Goal: Task Accomplishment & Management: Use online tool/utility

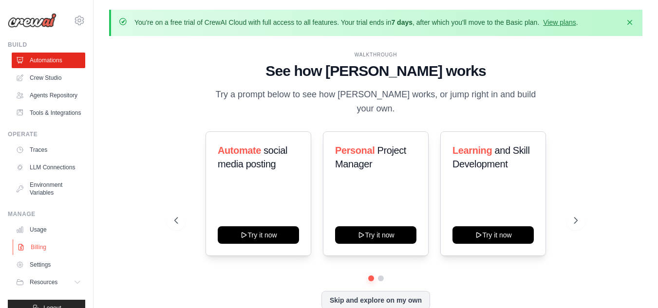
click at [38, 255] on link "Billing" at bounding box center [50, 248] width 74 height 16
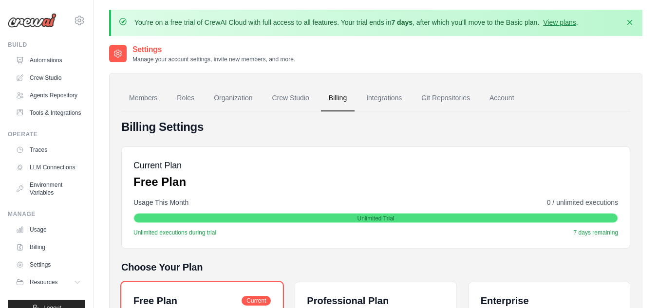
scroll to position [146, 0]
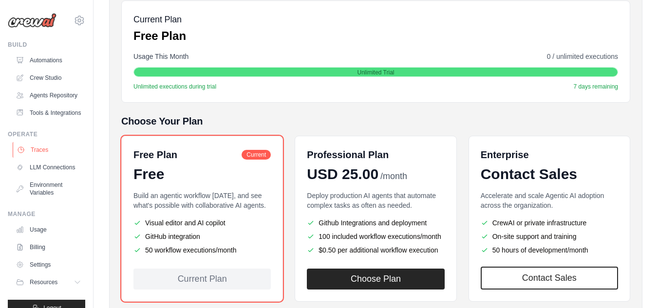
click at [43, 158] on link "Traces" at bounding box center [50, 150] width 74 height 16
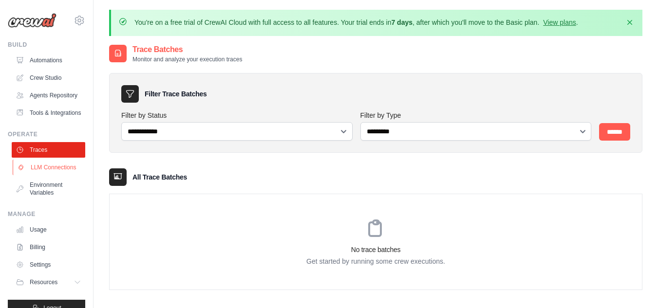
click at [38, 175] on link "LLM Connections" at bounding box center [50, 168] width 74 height 16
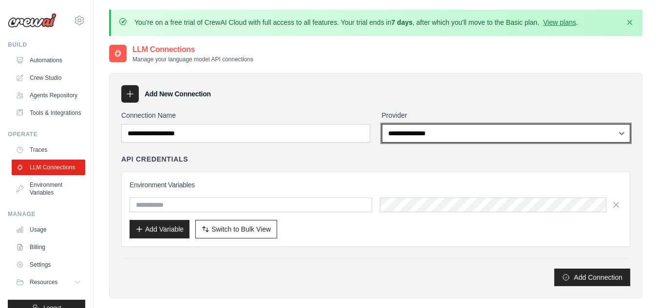
click at [480, 139] on select "**********" at bounding box center [506, 133] width 249 height 19
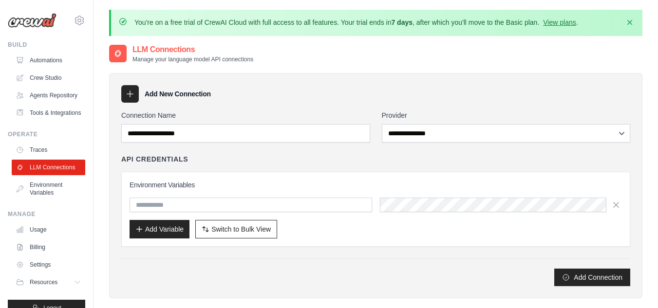
click at [282, 90] on div "Add New Connection" at bounding box center [375, 94] width 509 height 18
click at [43, 103] on link "Agents Repository" at bounding box center [50, 96] width 74 height 16
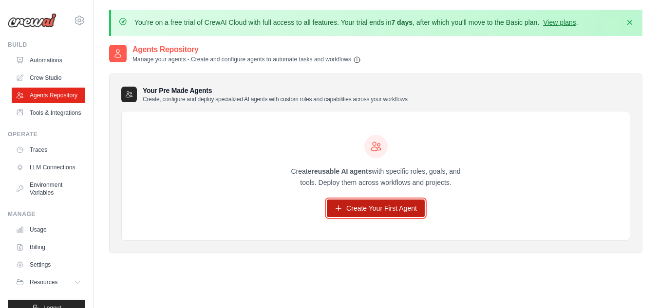
click at [370, 208] on link "Create Your First Agent" at bounding box center [376, 209] width 98 height 18
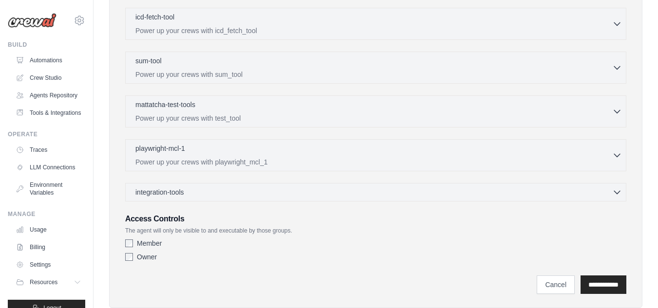
scroll to position [366, 0]
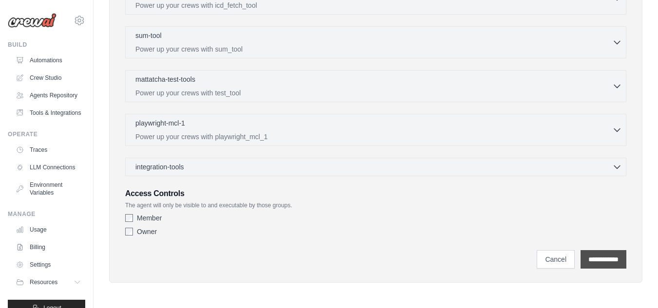
click at [601, 256] on input "**********" at bounding box center [603, 259] width 46 height 19
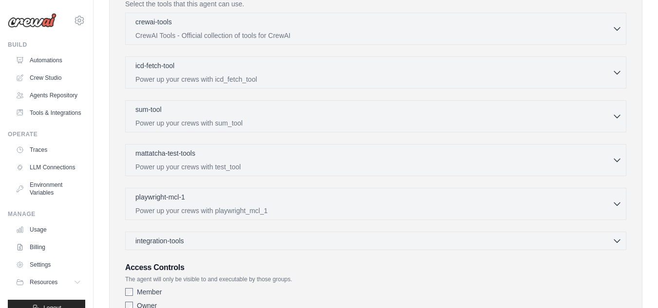
click at [130, 232] on div "Role Goal Backstory Advanced Configuration They can also be set in the code. Le…" at bounding box center [375, 74] width 501 height 482
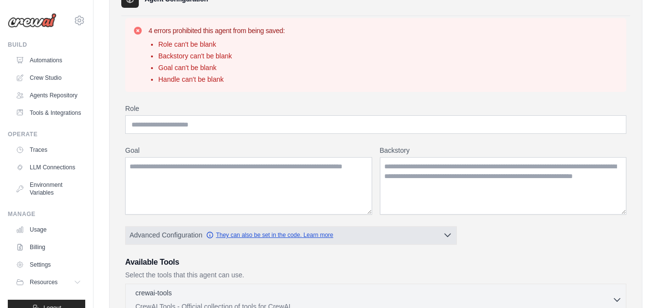
scroll to position [148, 0]
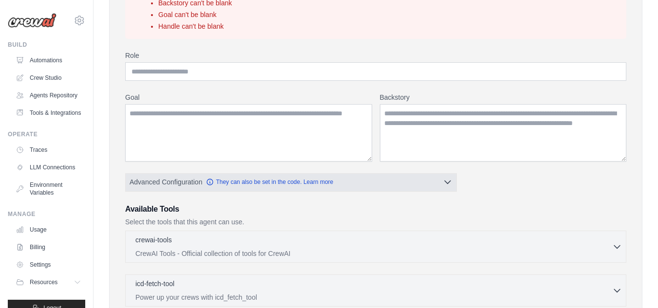
click at [445, 185] on icon "button" at bounding box center [448, 182] width 10 height 10
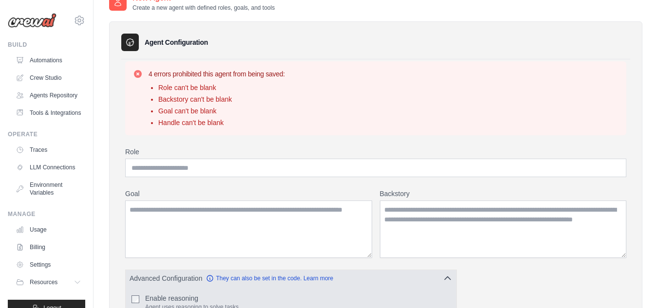
scroll to position [51, 0]
click at [237, 178] on input "Role" at bounding box center [375, 169] width 501 height 19
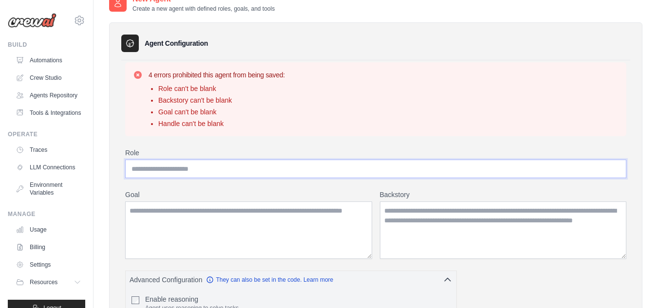
click at [199, 168] on input "Role" at bounding box center [375, 169] width 501 height 19
type input "*"
type input "**********"
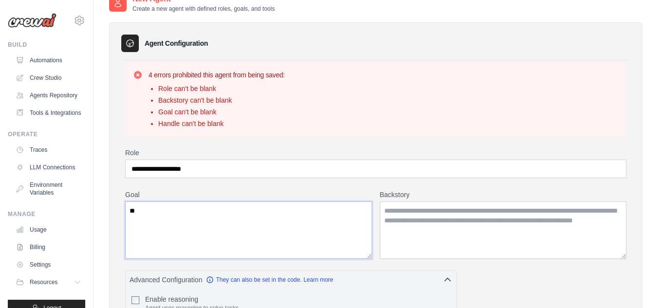
type textarea "*"
type textarea "**********"
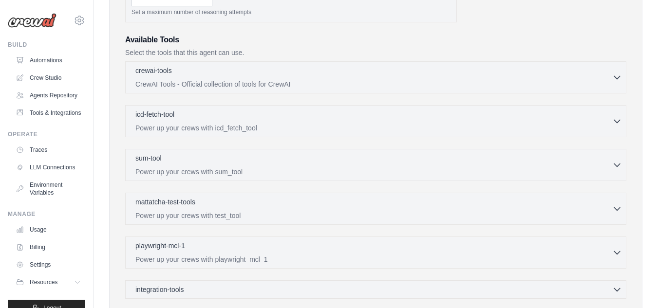
scroll to position [517, 0]
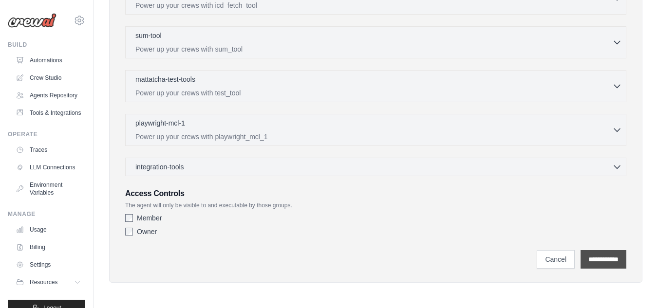
type textarea "**********"
click at [602, 258] on input "**********" at bounding box center [603, 259] width 46 height 19
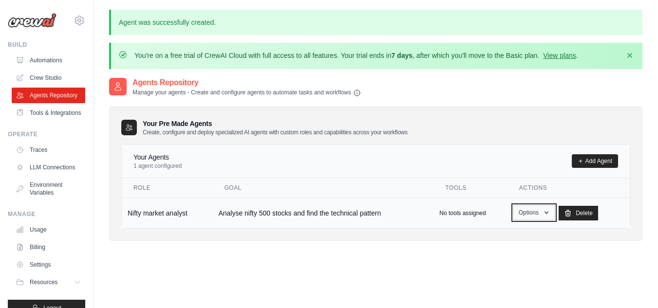
click at [541, 215] on button "Options" at bounding box center [533, 212] width 41 height 15
click at [500, 230] on link "Show" at bounding box center [519, 235] width 70 height 18
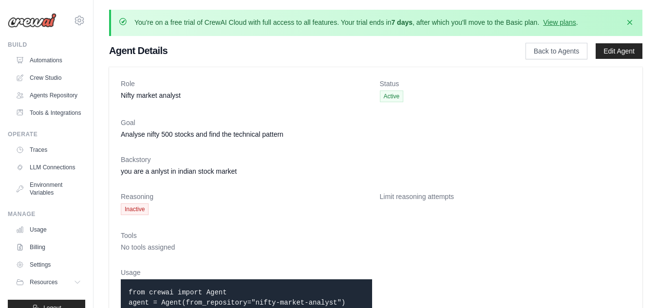
click at [132, 211] on span "Inactive" at bounding box center [135, 210] width 28 height 12
click at [608, 51] on link "Edit Agent" at bounding box center [618, 51] width 47 height 16
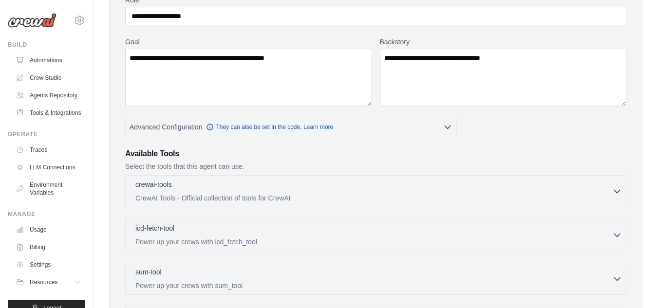
scroll to position [146, 0]
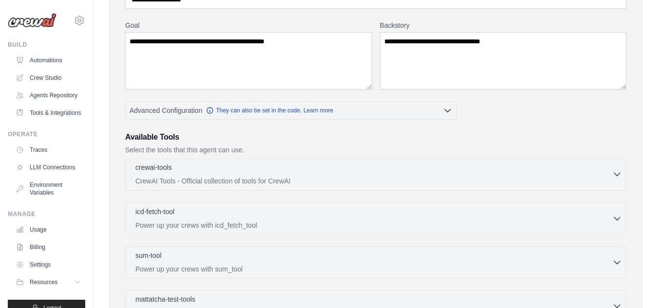
click at [226, 174] on div "crewai-tools 0 selected CrewAI Tools - Official collection of tools for CrewAI" at bounding box center [373, 174] width 477 height 23
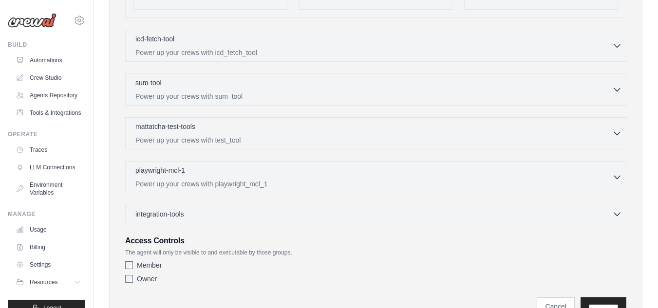
scroll to position [2015, 0]
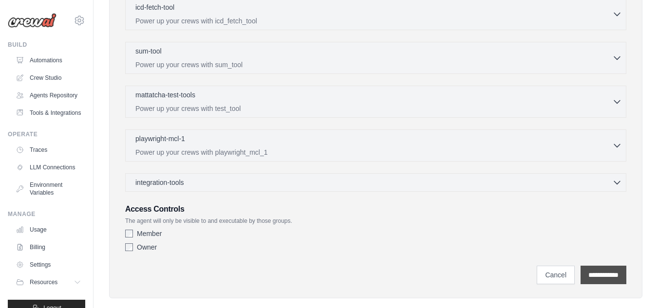
click at [602, 266] on input "**********" at bounding box center [603, 275] width 46 height 19
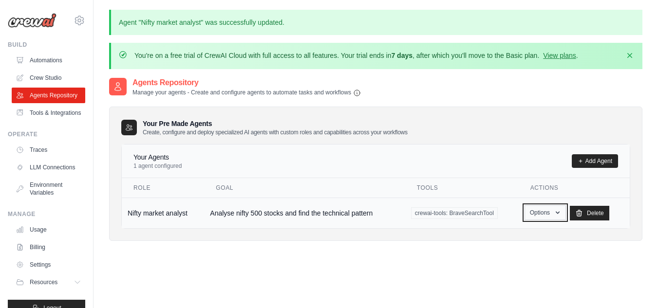
click at [550, 219] on button "Options" at bounding box center [544, 212] width 41 height 15
click at [520, 232] on link "Show" at bounding box center [531, 235] width 70 height 18
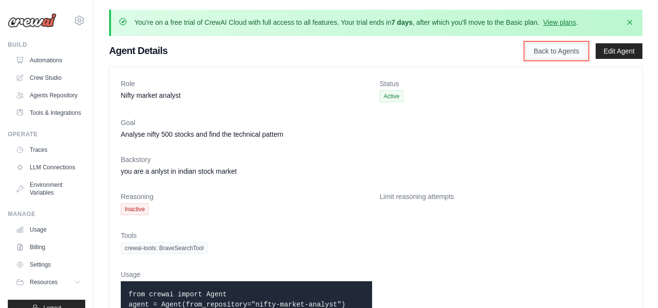
click at [564, 55] on link "Back to Agents" at bounding box center [556, 51] width 62 height 17
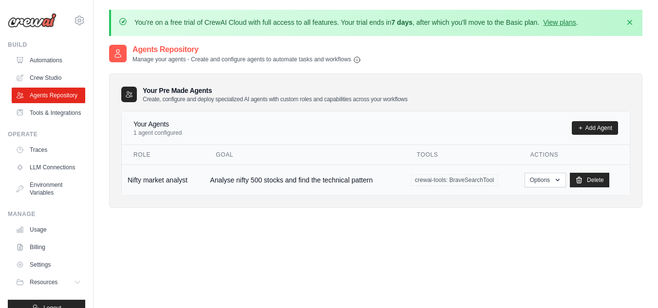
click at [158, 181] on td "Nifty market analyst" at bounding box center [163, 180] width 82 height 31
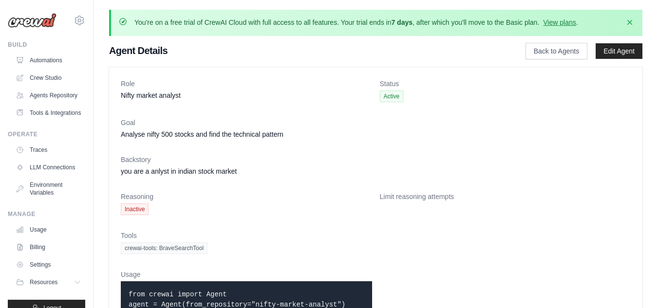
scroll to position [38, 0]
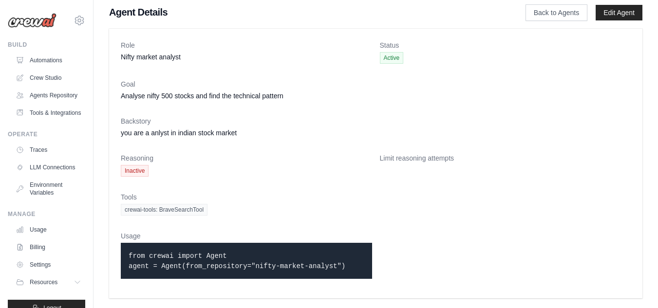
click at [198, 208] on span "crewai-tools: BraveSearchTool" at bounding box center [164, 210] width 87 height 12
click at [54, 59] on link "Automations" at bounding box center [50, 61] width 74 height 16
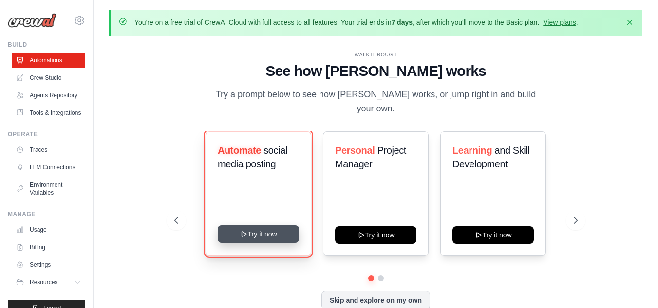
click at [271, 231] on button "Try it now" at bounding box center [258, 234] width 81 height 18
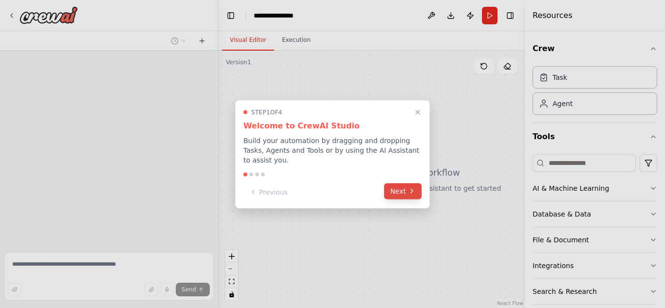
click at [400, 189] on button "Next" at bounding box center [402, 191] width 37 height 16
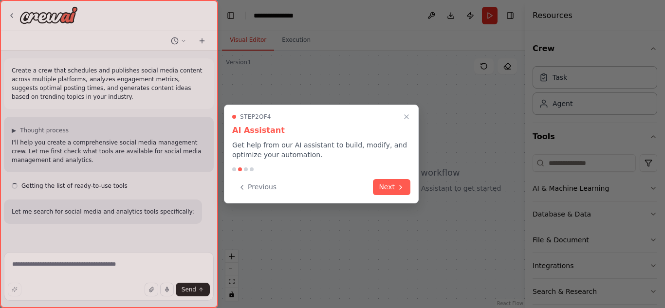
scroll to position [2, 0]
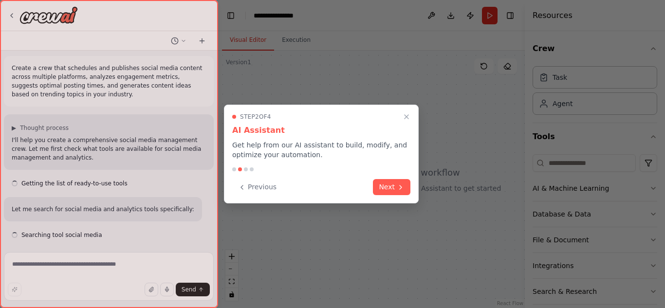
click at [400, 189] on icon at bounding box center [401, 188] width 8 height 8
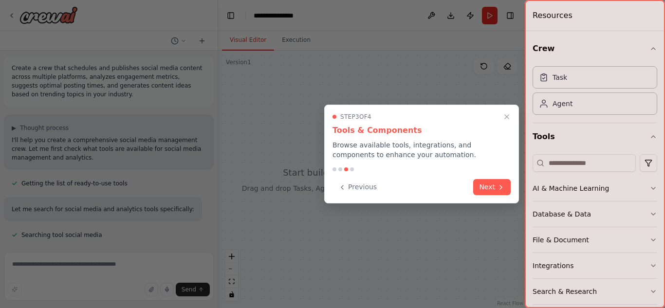
scroll to position [22, 0]
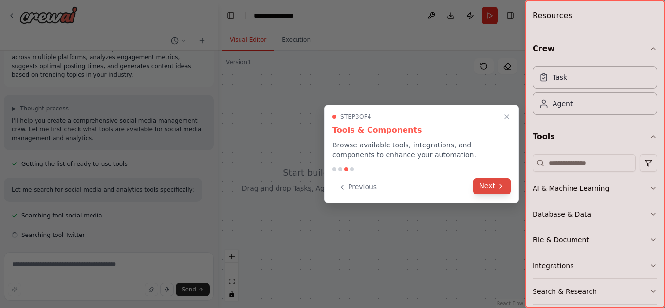
click at [478, 182] on button "Next" at bounding box center [491, 186] width 37 height 16
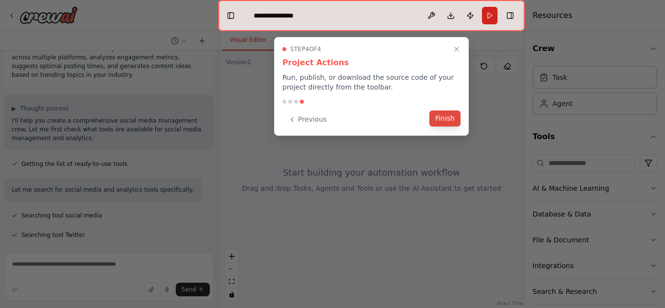
scroll to position [41, 0]
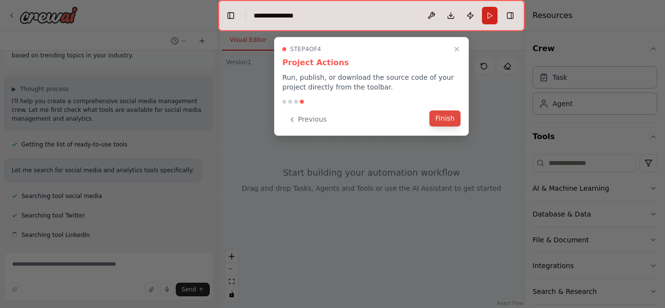
click at [449, 118] on button "Finish" at bounding box center [444, 119] width 31 height 16
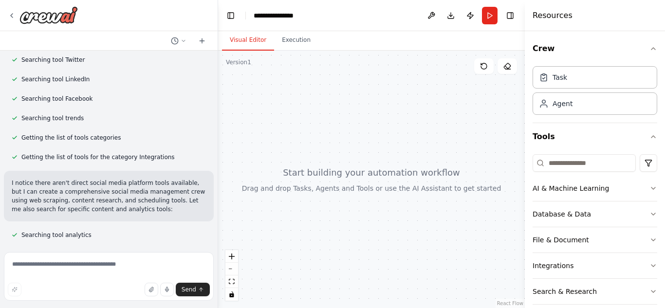
scroll to position [221, 0]
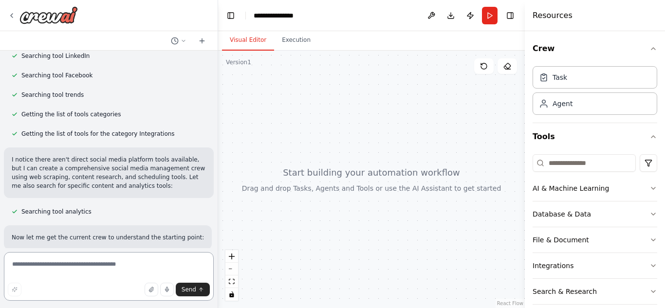
click at [129, 269] on textarea at bounding box center [109, 276] width 210 height 49
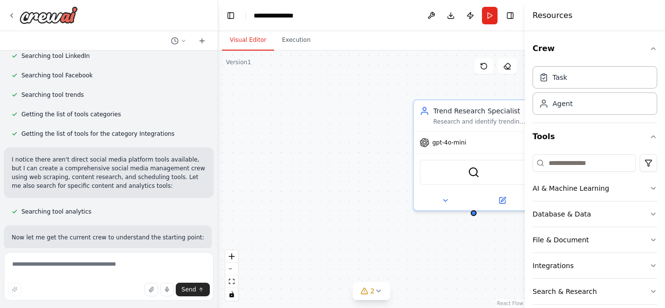
click at [326, 107] on div "Trend Research Specialist Research and identify trending topics, hashtags, and …" at bounding box center [371, 180] width 307 height 258
click at [296, 41] on button "Execution" at bounding box center [296, 40] width 44 height 20
click at [248, 39] on button "Visual Editor" at bounding box center [248, 40] width 52 height 20
click at [71, 265] on textarea at bounding box center [109, 276] width 210 height 49
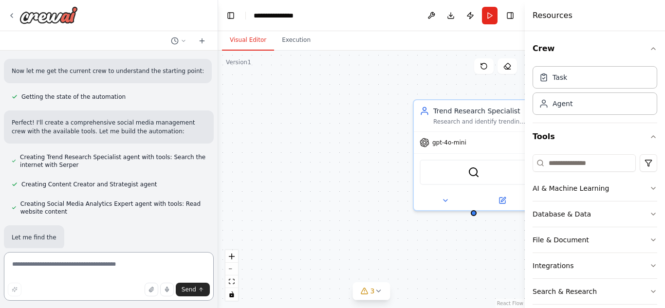
scroll to position [415, 0]
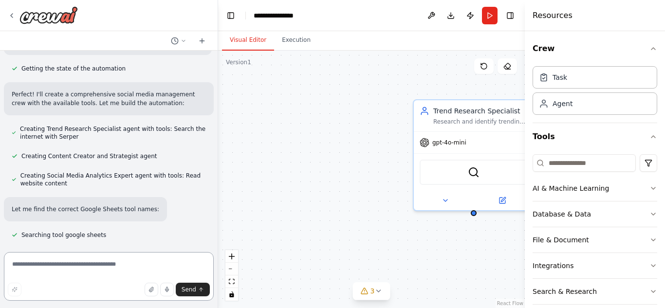
click at [110, 272] on textarea at bounding box center [109, 276] width 210 height 49
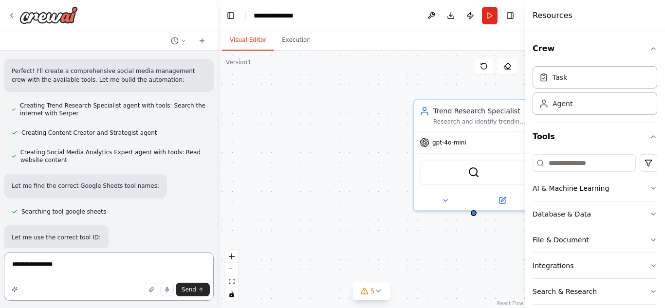
type textarea "**********"
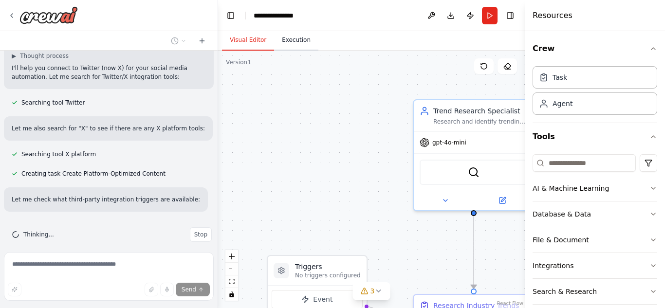
scroll to position [816, 0]
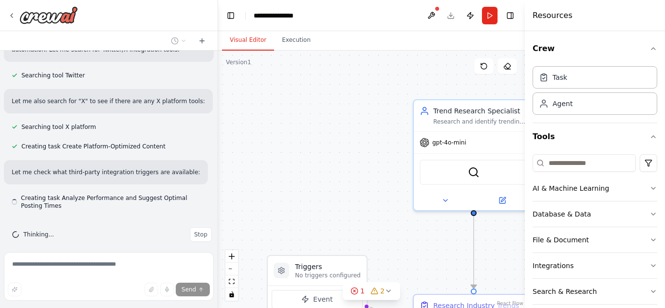
click at [303, 142] on div ".deletable-edge-delete-btn { width: 20px; height: 20px; border: 0px solid #ffff…" at bounding box center [371, 180] width 307 height 258
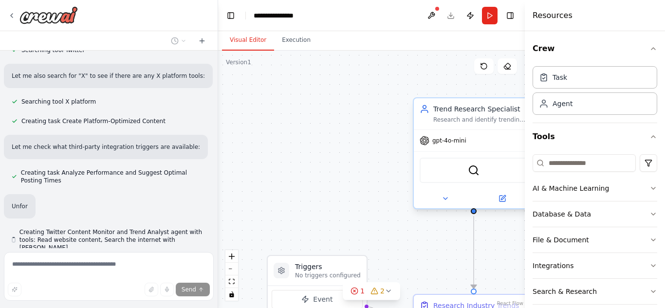
scroll to position [849, 0]
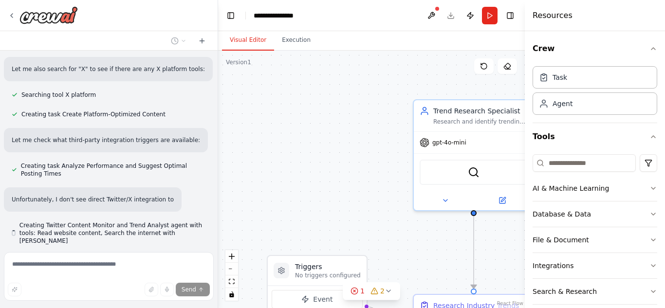
click at [251, 106] on div ".deletable-edge-delete-btn { width: 20px; height: 20px; border: 0px solid #ffff…" at bounding box center [371, 180] width 307 height 258
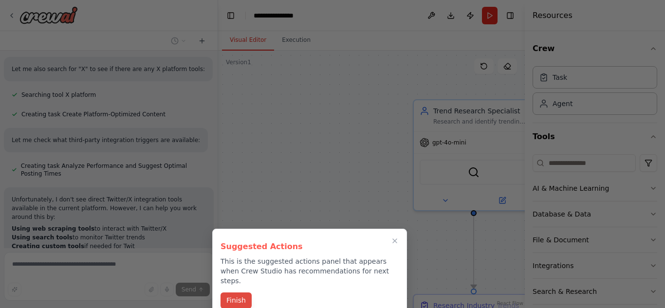
click at [241, 293] on button "Finish" at bounding box center [236, 301] width 31 height 16
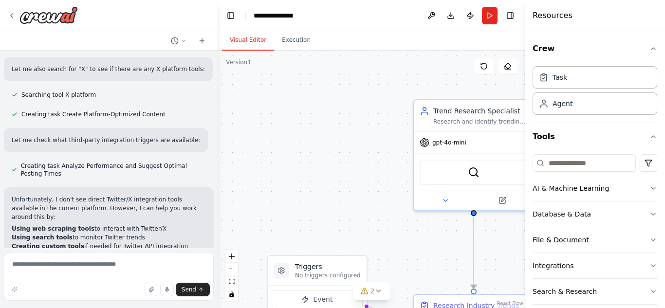
click at [79, 225] on strong "Using web scraping tools" at bounding box center [53, 228] width 83 height 7
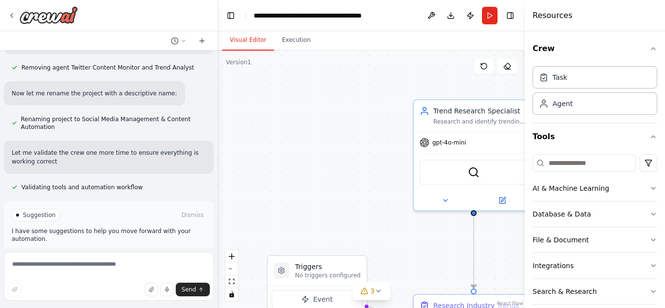
scroll to position [1529, 0]
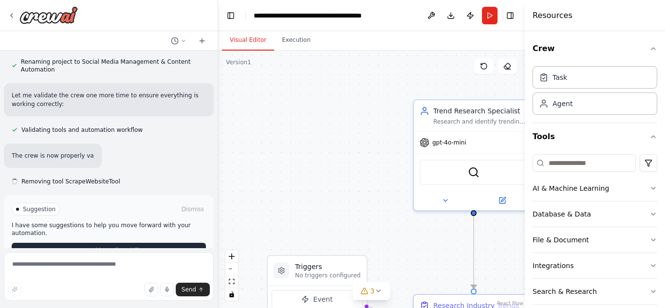
click at [109, 247] on span "Enable coding skills" at bounding box center [112, 251] width 57 height 8
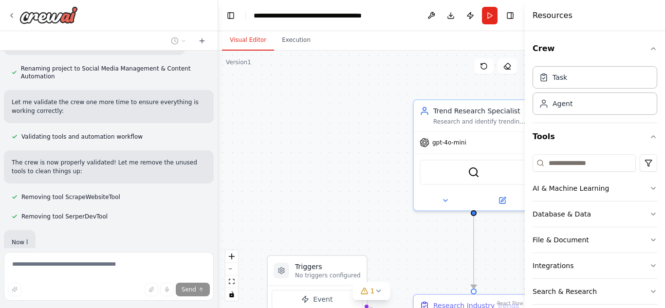
scroll to position [1735, 0]
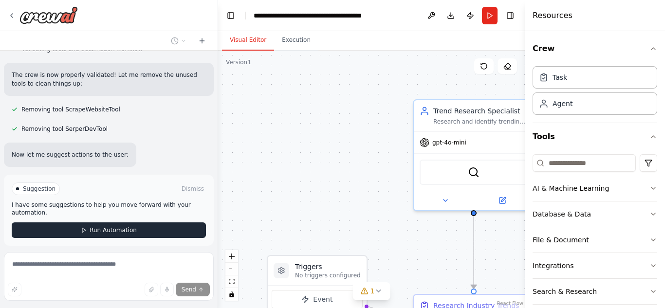
click at [114, 226] on span "Run Automation" at bounding box center [113, 230] width 47 height 8
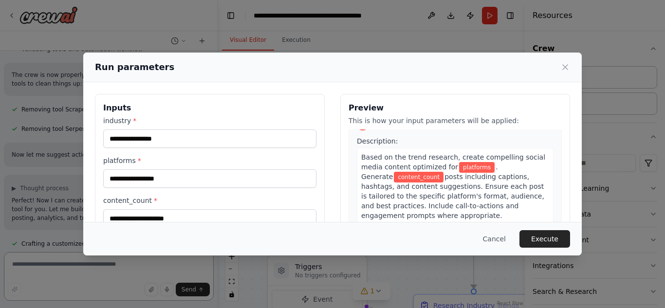
scroll to position [341, 0]
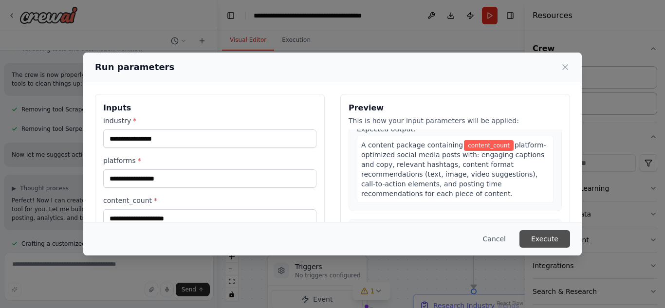
click at [542, 237] on button "Execute" at bounding box center [544, 239] width 51 height 18
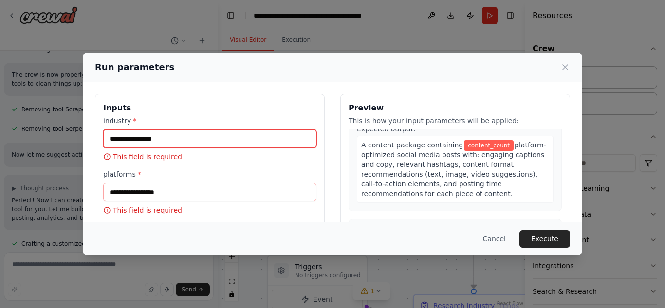
click at [156, 136] on input "industry *" at bounding box center [209, 139] width 213 height 19
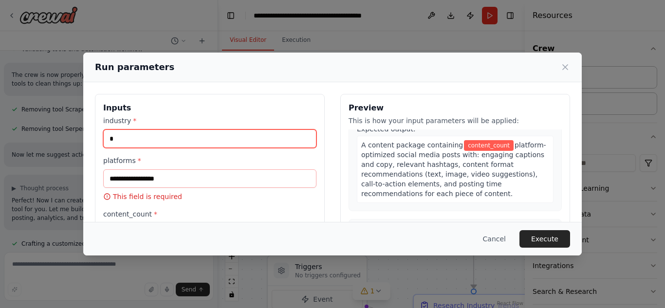
scroll to position [331, 0]
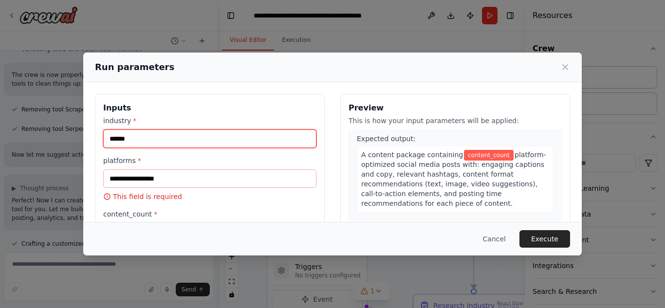
type input "*****"
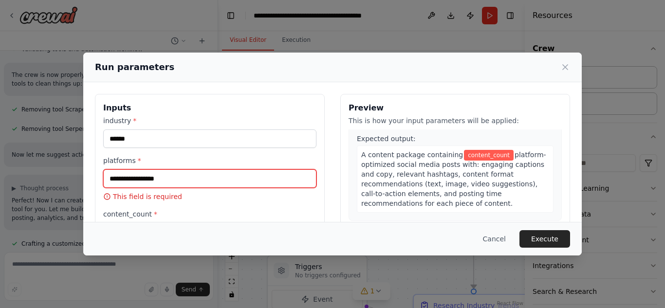
click at [133, 177] on input "platforms *" at bounding box center [209, 178] width 213 height 19
type input "**********"
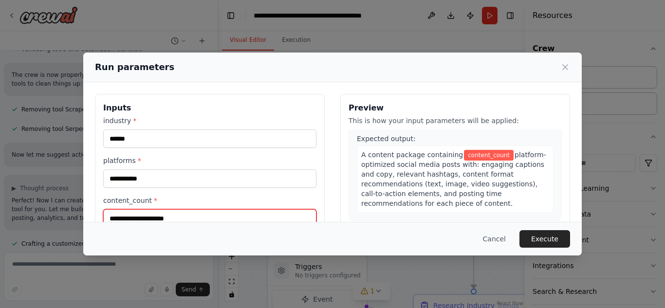
scroll to position [5, 0]
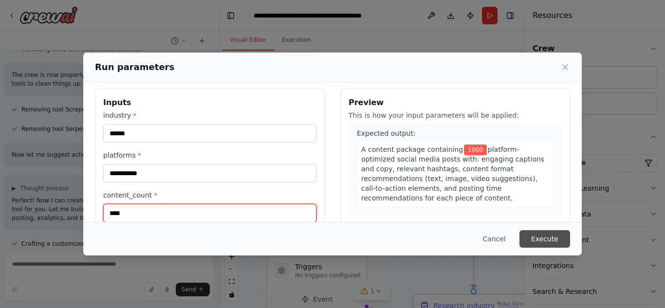
type input "****"
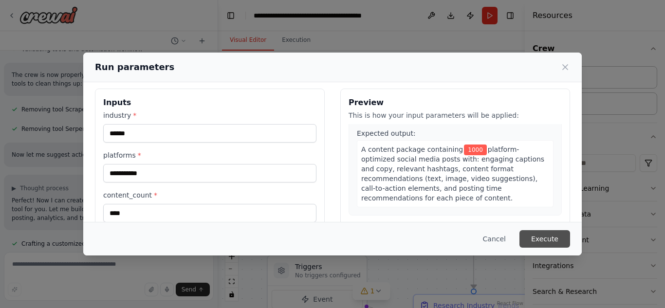
click at [546, 237] on button "Execute" at bounding box center [544, 239] width 51 height 18
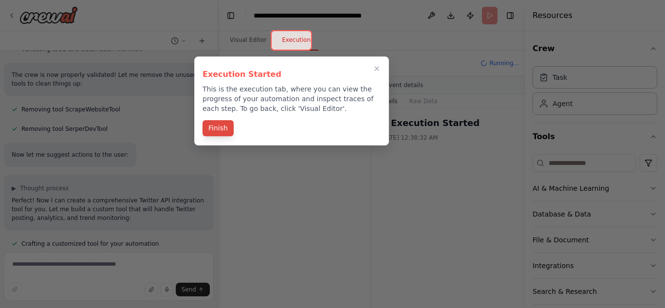
click at [215, 130] on button "Finish" at bounding box center [218, 128] width 31 height 16
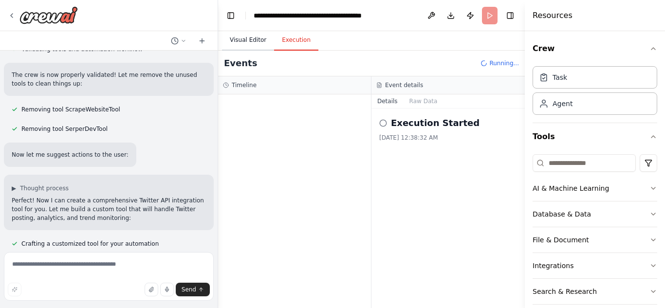
click at [243, 38] on button "Visual Editor" at bounding box center [248, 40] width 52 height 20
